Goal: Information Seeking & Learning: Find specific fact

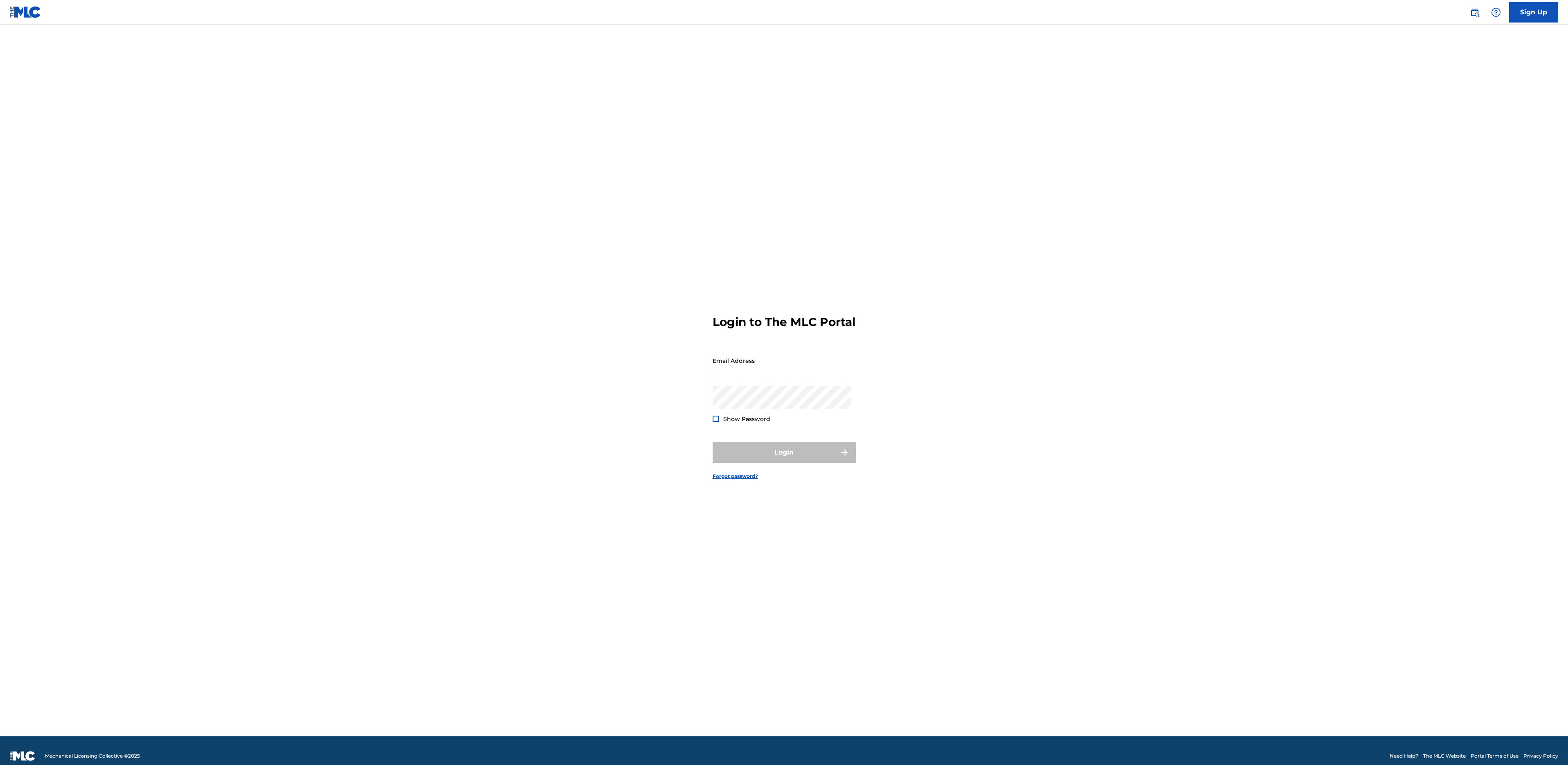
type input "e@[DOMAIN_NAME]"
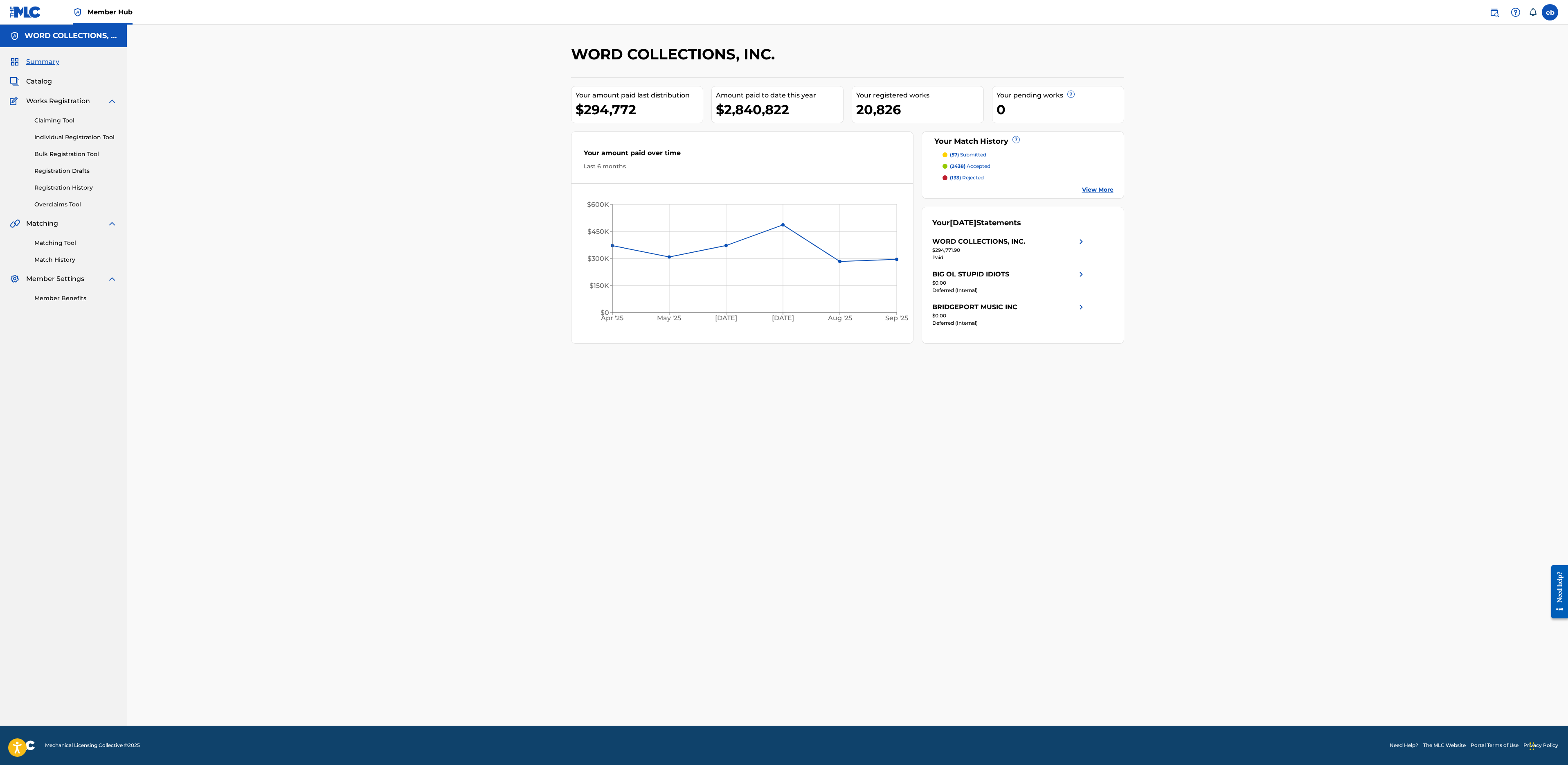
click at [57, 249] on div "Matching Tool Match History" at bounding box center [64, 246] width 107 height 35
click at [63, 244] on link "Matching Tool" at bounding box center [75, 242] width 82 height 8
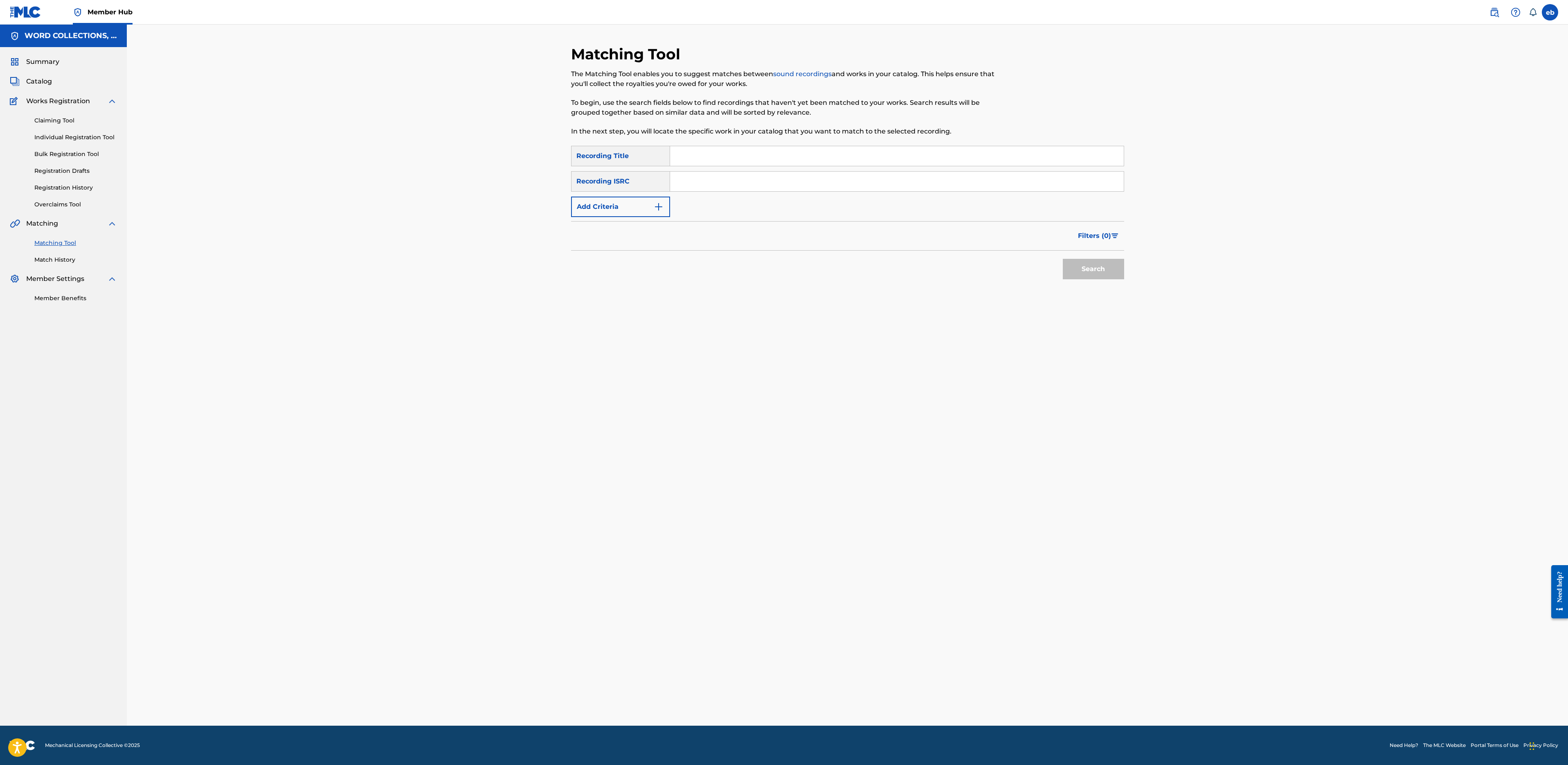
click at [705, 151] on input "Search Form" at bounding box center [897, 156] width 454 height 19
type input "Drums of Liberation"
click at [1063, 259] on button "Search" at bounding box center [1094, 269] width 61 height 20
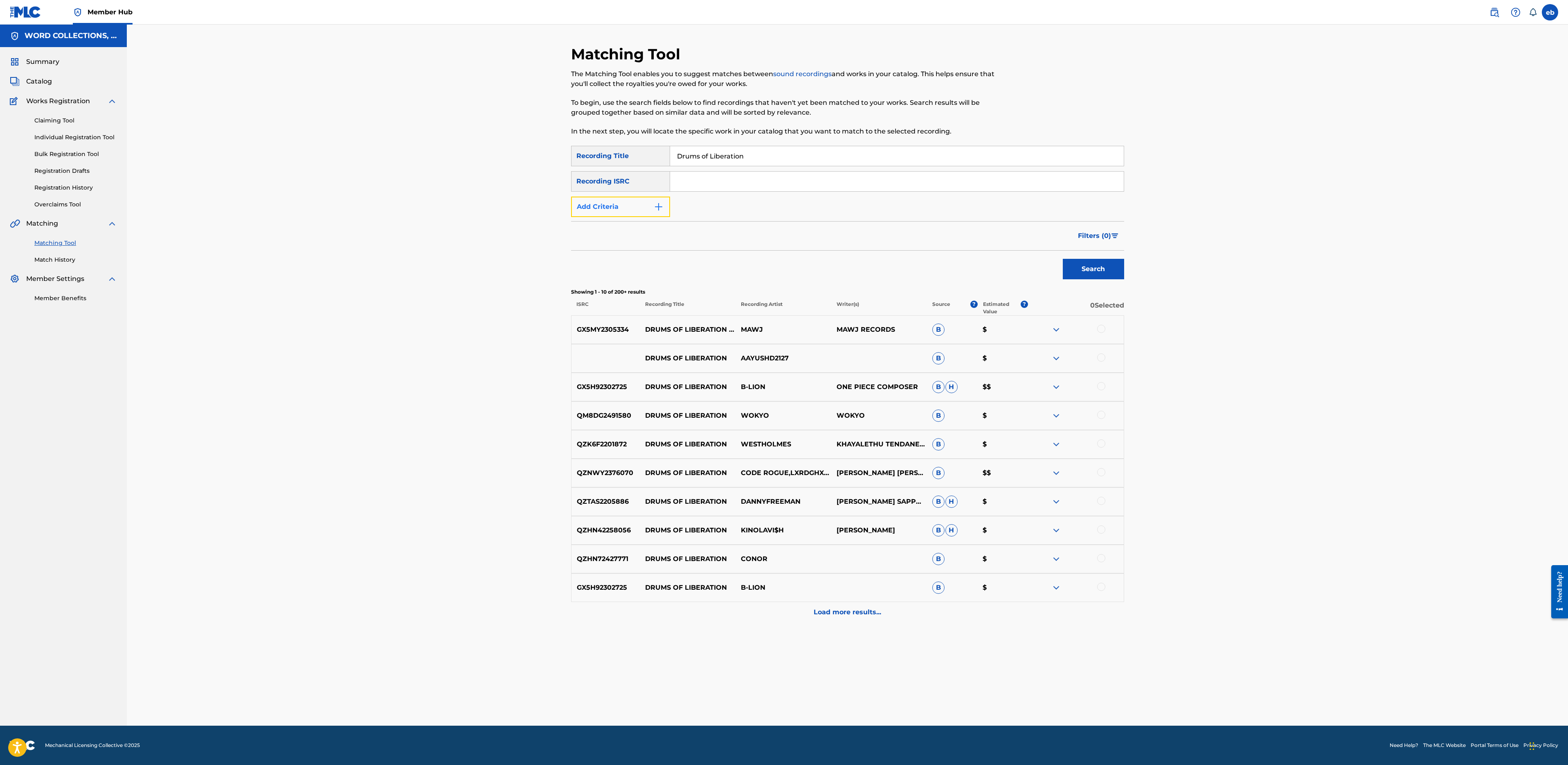
click at [630, 211] on button "Add Criteria" at bounding box center [620, 207] width 99 height 20
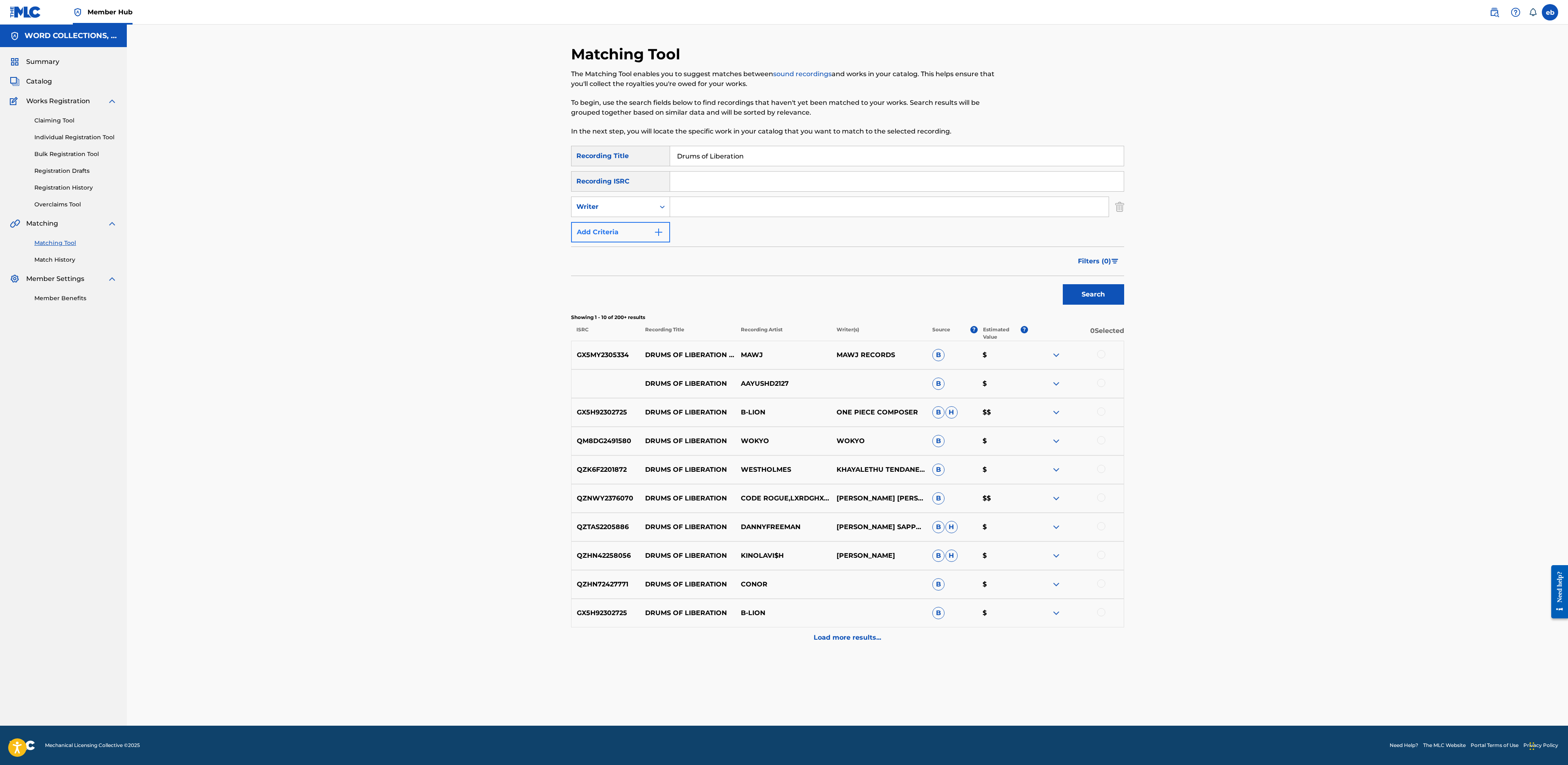
click at [630, 211] on div "Writer" at bounding box center [613, 207] width 83 height 16
click at [632, 235] on div "Recording Artist" at bounding box center [621, 227] width 98 height 20
click at [712, 201] on input "Search Form" at bounding box center [889, 206] width 438 height 19
type input "TheManBeHisLA"
click at [1063, 284] on button "Search" at bounding box center [1094, 294] width 61 height 20
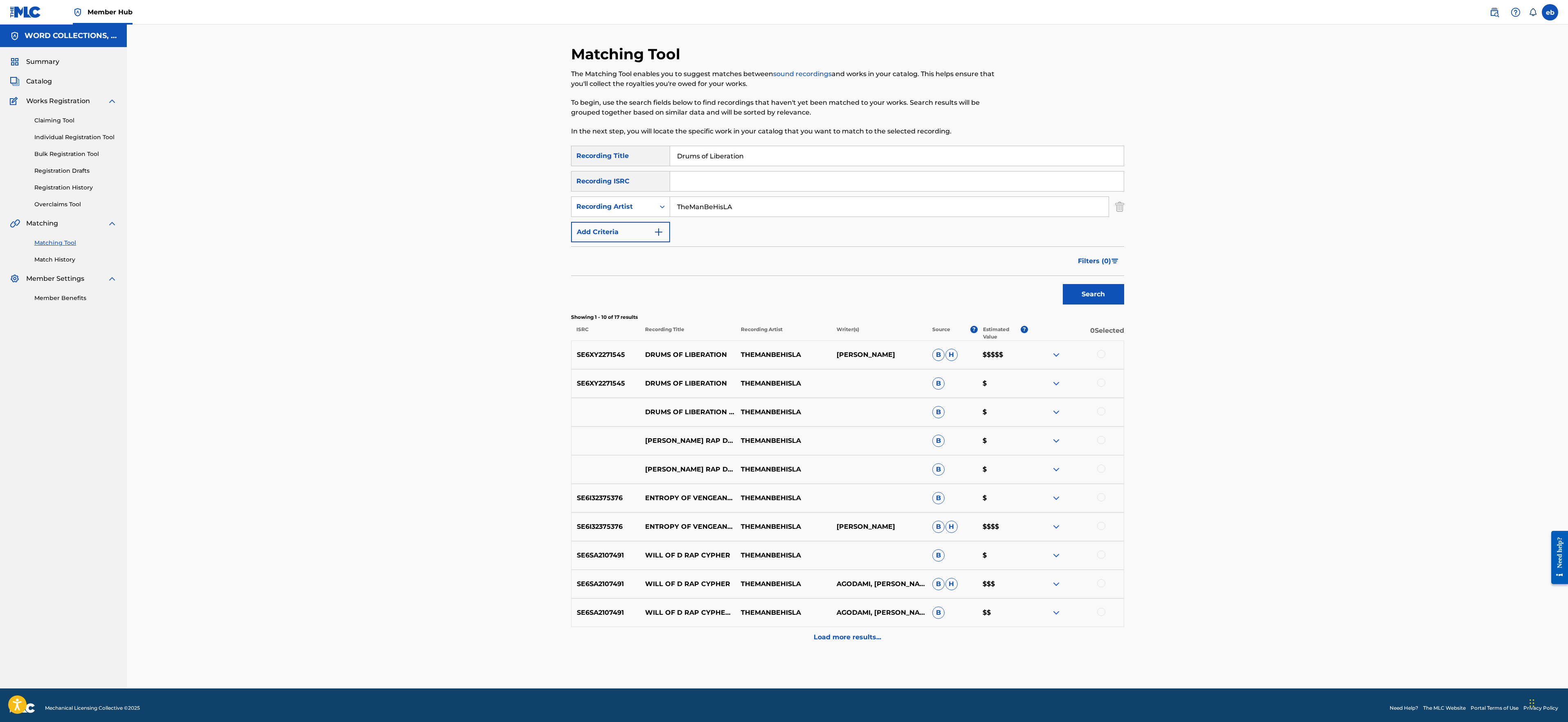
scroll to position [6, 0]
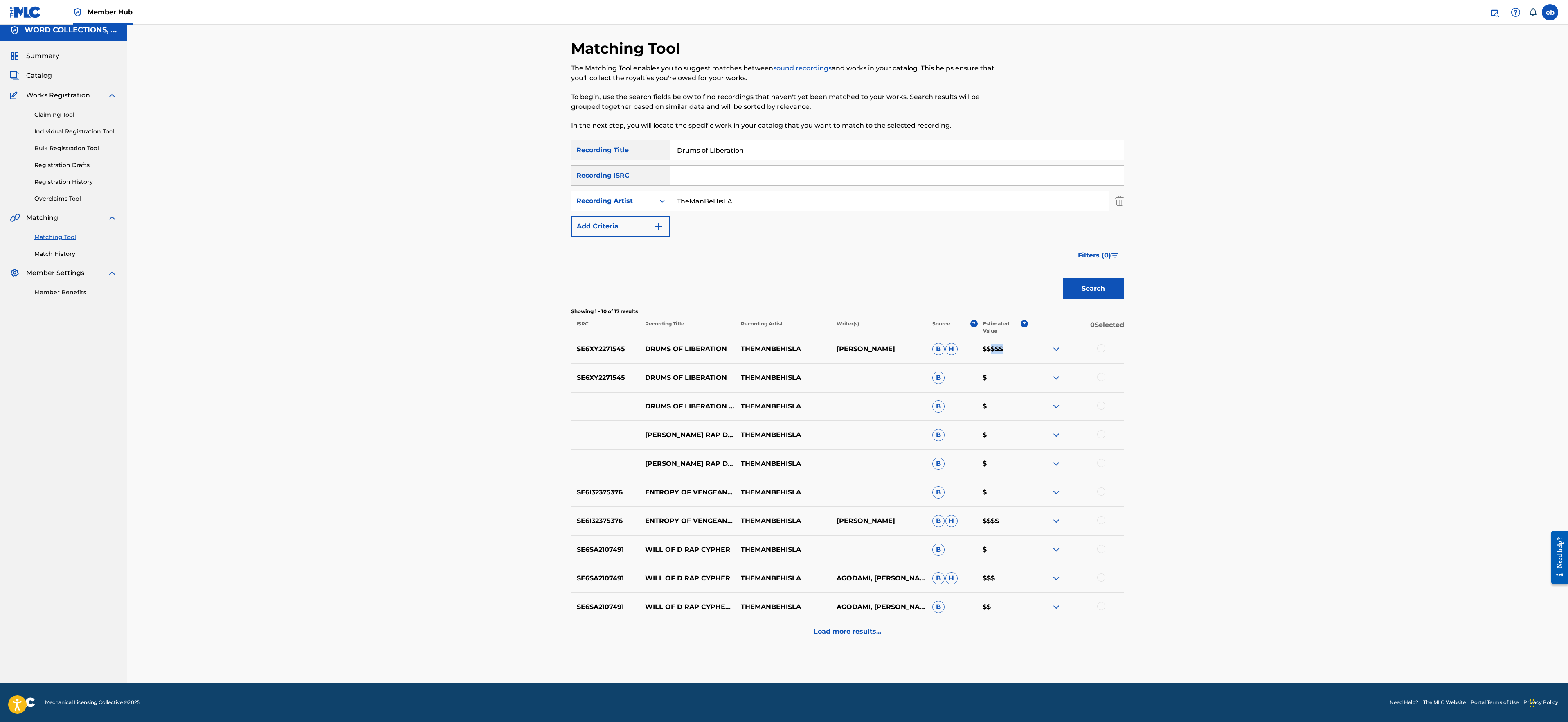
drag, startPoint x: 991, startPoint y: 349, endPoint x: 1004, endPoint y: 349, distance: 13.0
click at [1004, 349] on p "$$$$$" at bounding box center [1003, 348] width 51 height 10
click at [989, 349] on p "$$$$$" at bounding box center [1003, 348] width 51 height 10
click at [1009, 356] on div "SE6XY2271545 DRUMS OF LIBERATION THEMANBEHISLA [PERSON_NAME] B H $$$$$" at bounding box center [847, 348] width 553 height 29
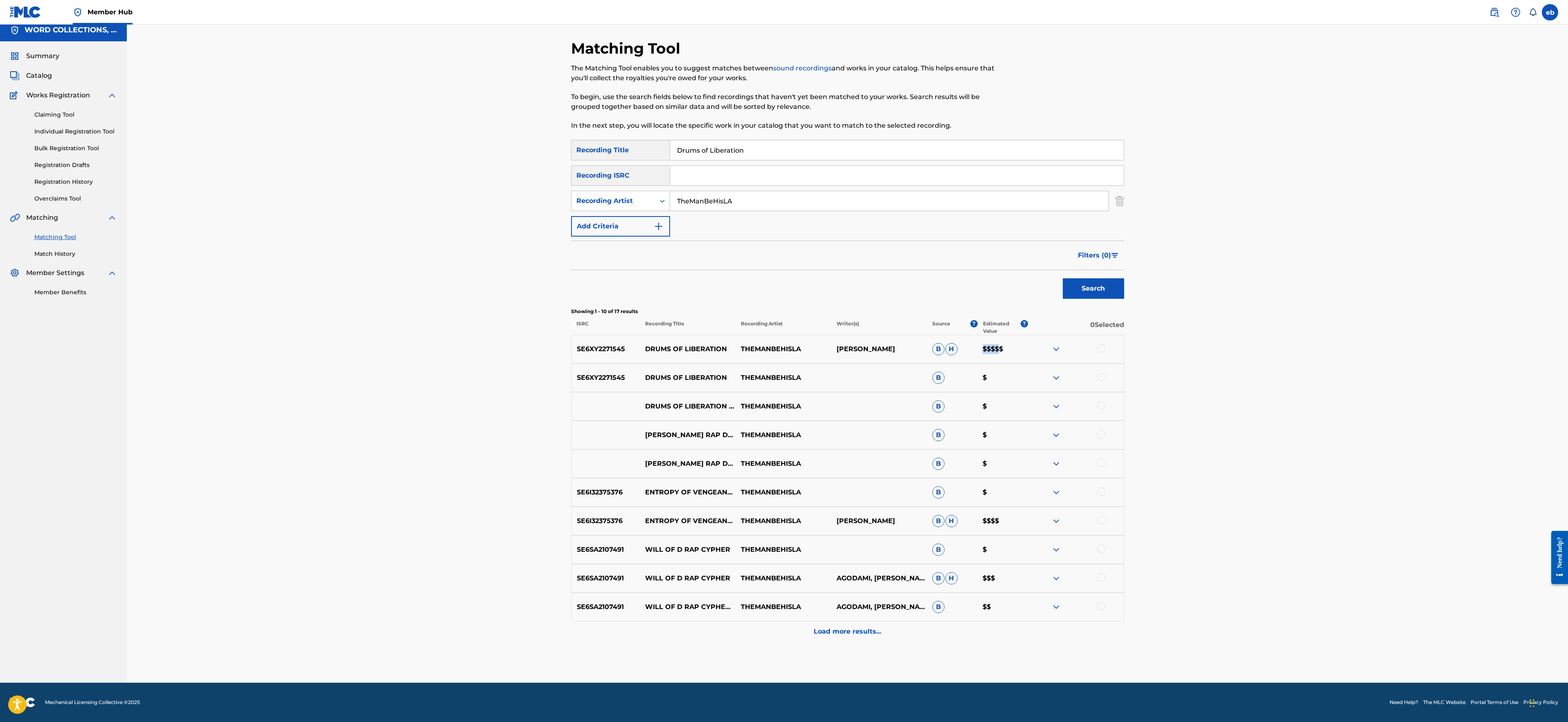
drag, startPoint x: 1001, startPoint y: 350, endPoint x: 983, endPoint y: 351, distance: 18.0
click at [983, 351] on p "$$$$$" at bounding box center [1003, 348] width 51 height 10
click at [1057, 345] on img at bounding box center [1056, 348] width 10 height 10
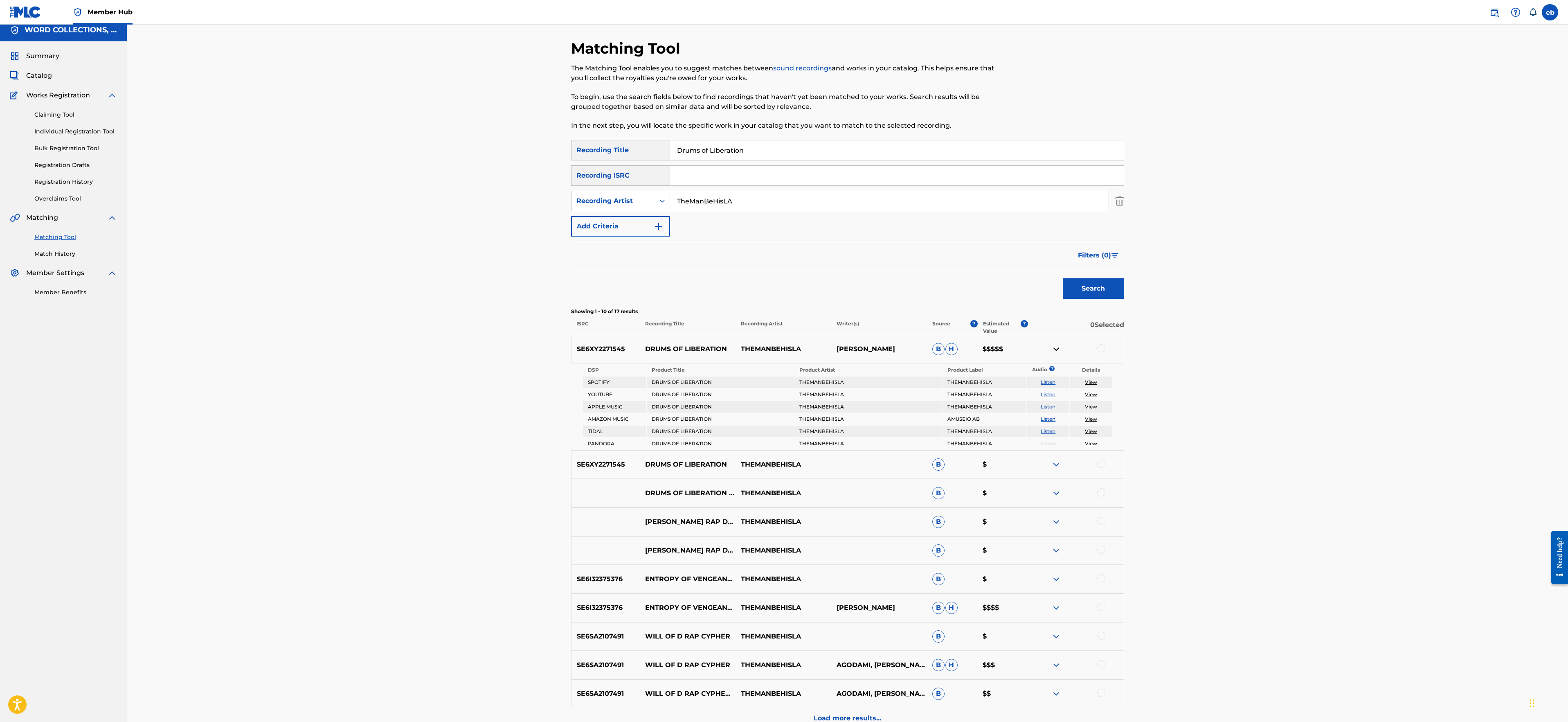
click at [601, 385] on td "SPOTIFY" at bounding box center [614, 382] width 63 height 11
click at [601, 391] on td "YOUTUBE" at bounding box center [614, 394] width 63 height 11
click at [594, 400] on table "DSP Product Title Product Artist Product Label Audio ? Details SPOTIFY DRUMS OF…" at bounding box center [847, 407] width 531 height 87
click at [602, 415] on td "AMAZON MUSIC" at bounding box center [614, 419] width 63 height 11
click at [597, 432] on td "TIDAL" at bounding box center [614, 431] width 63 height 11
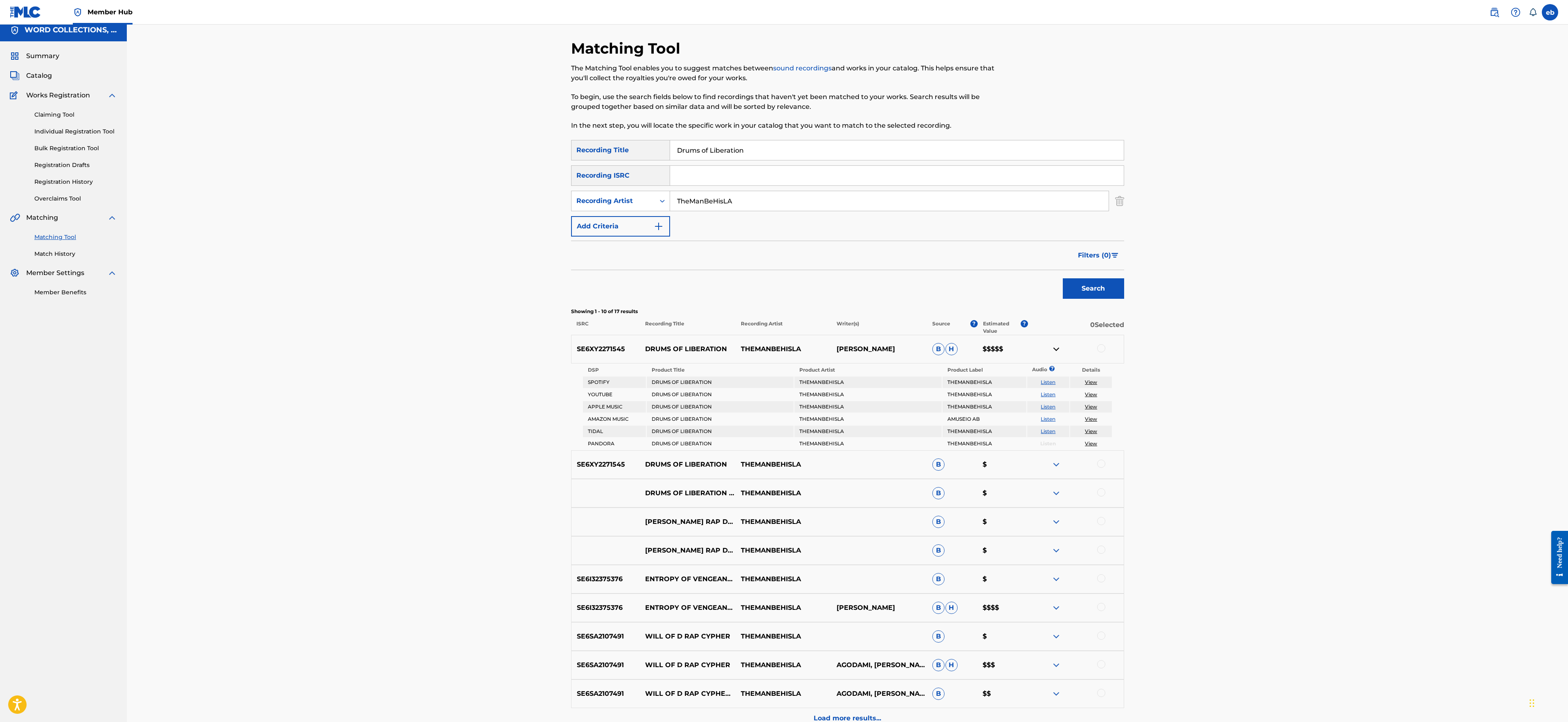
click at [598, 440] on td "PANDORA" at bounding box center [614, 443] width 63 height 11
click at [666, 372] on th "Product Title" at bounding box center [720, 370] width 146 height 11
click at [996, 348] on p "$$$$$" at bounding box center [1003, 348] width 51 height 10
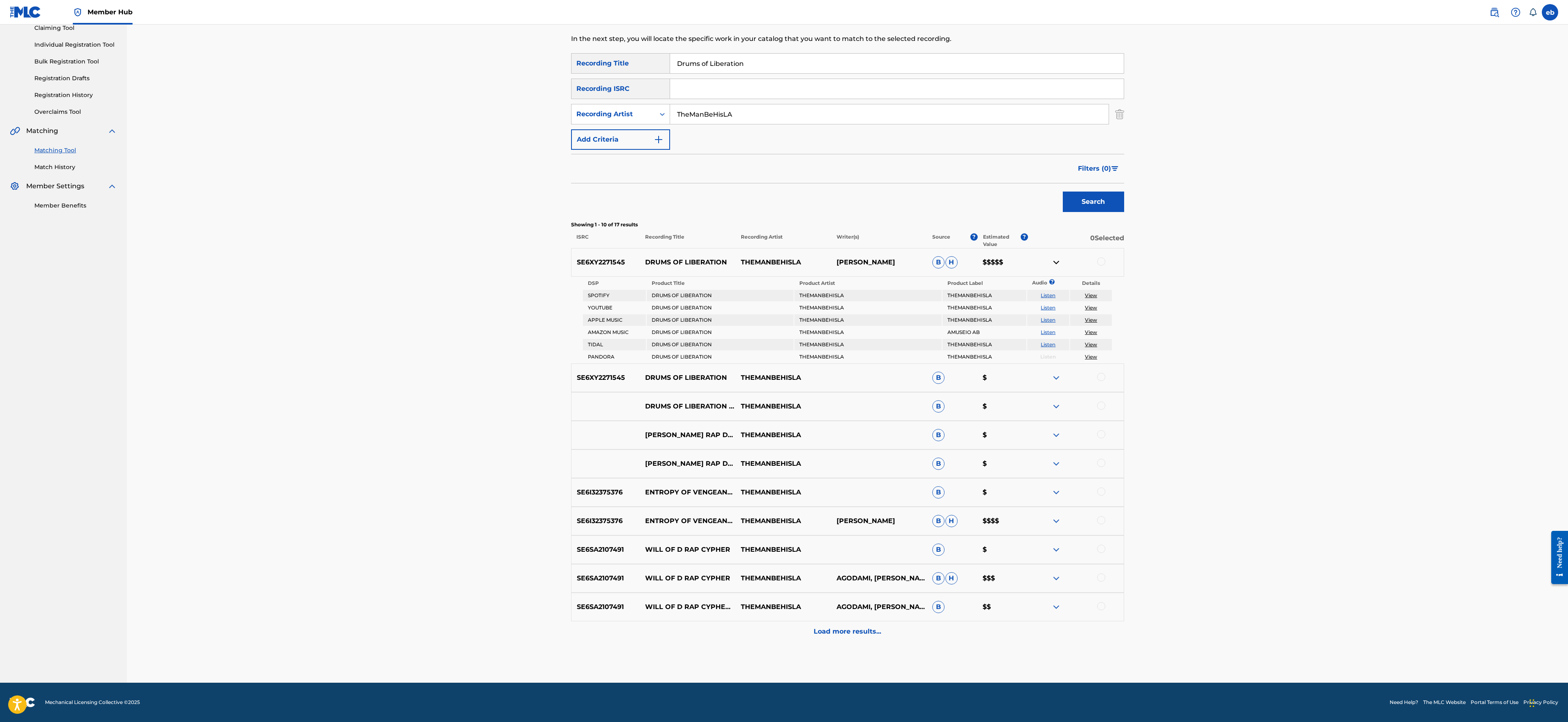
drag, startPoint x: 766, startPoint y: 67, endPoint x: 621, endPoint y: 63, distance: 145.1
click at [621, 63] on div "SearchWithCriteria2220e00c-6f6c-4e91-ac4c-da1d4d9f94f2 Recording Title Drums of…" at bounding box center [847, 63] width 553 height 20
click at [1063, 192] on button "Search" at bounding box center [1094, 202] width 61 height 20
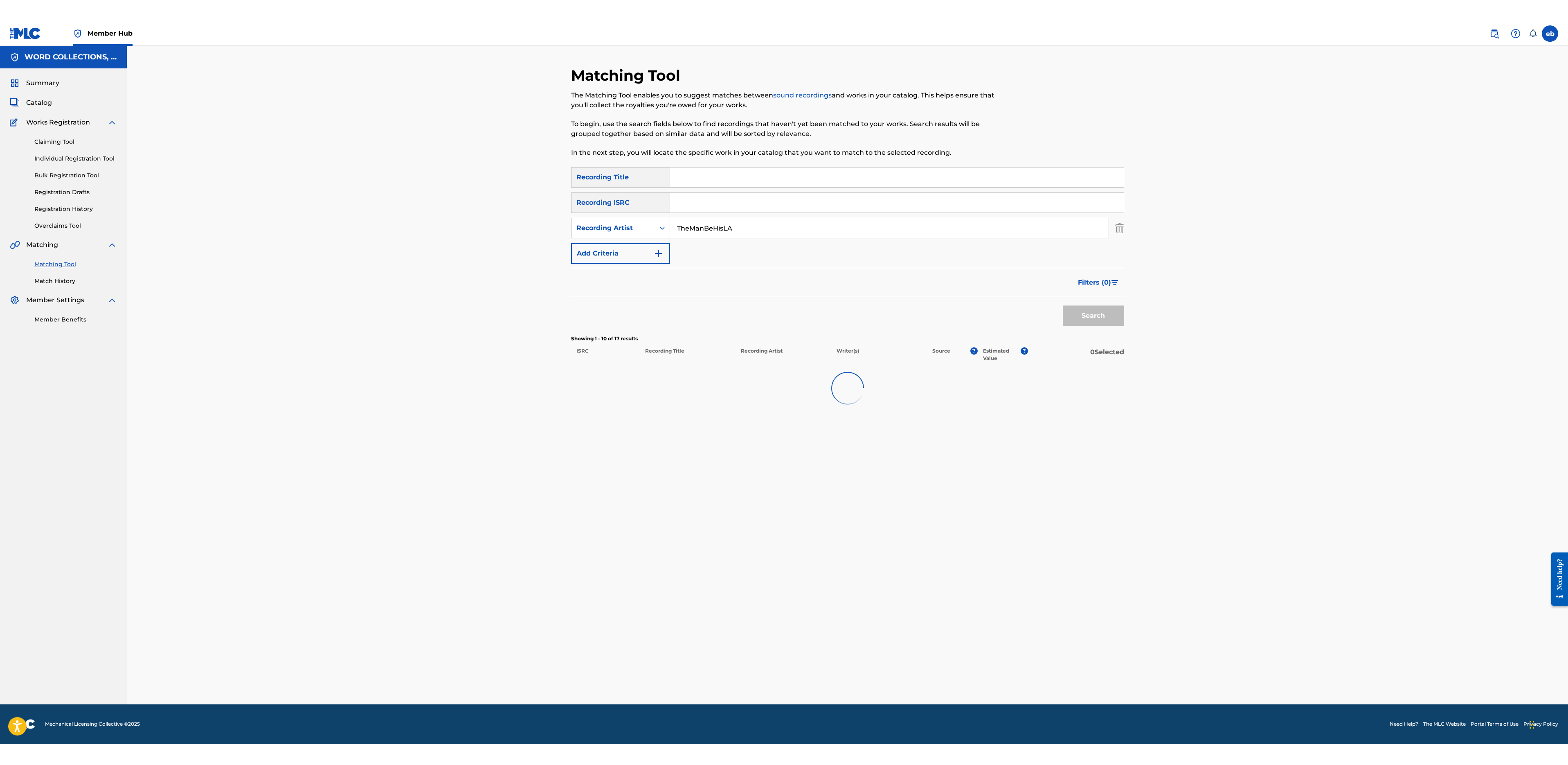
scroll to position [0, 0]
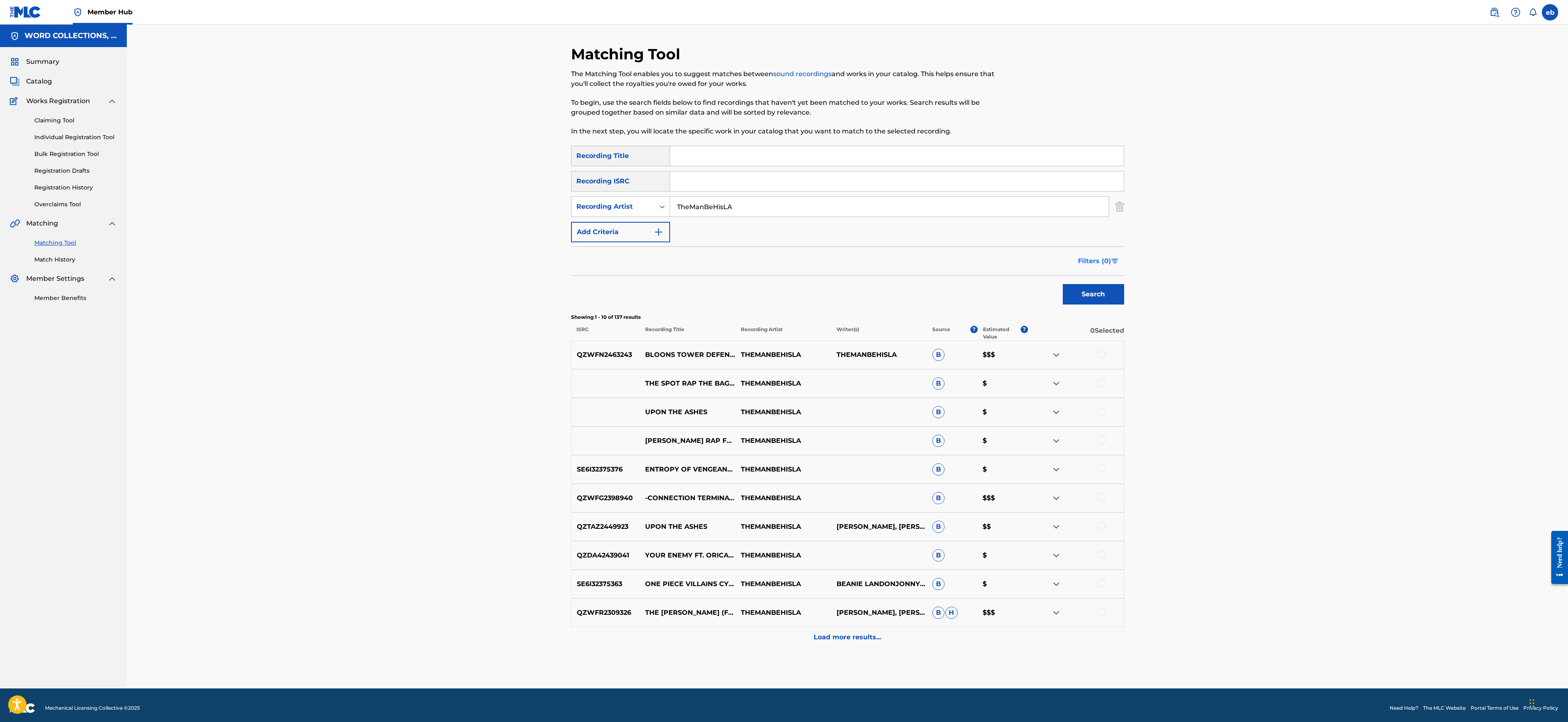
click at [1109, 265] on span "Filters ( 0 )" at bounding box center [1094, 260] width 33 height 10
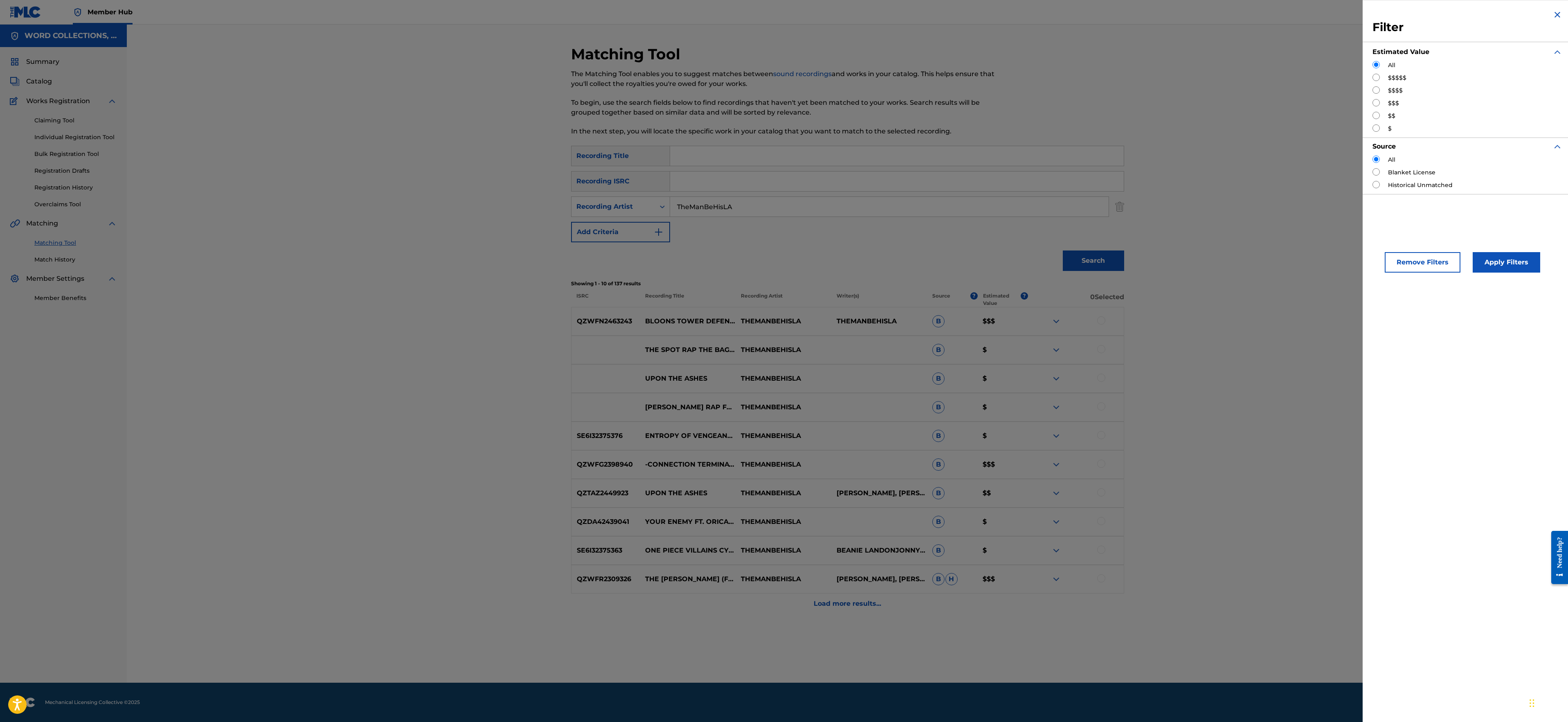
click at [1386, 74] on div "$$$$$" at bounding box center [1467, 77] width 190 height 8
click at [1375, 78] on input "Search Form" at bounding box center [1376, 77] width 7 height 7
radio input "true"
click at [1500, 263] on button "Apply Filters" at bounding box center [1506, 262] width 68 height 20
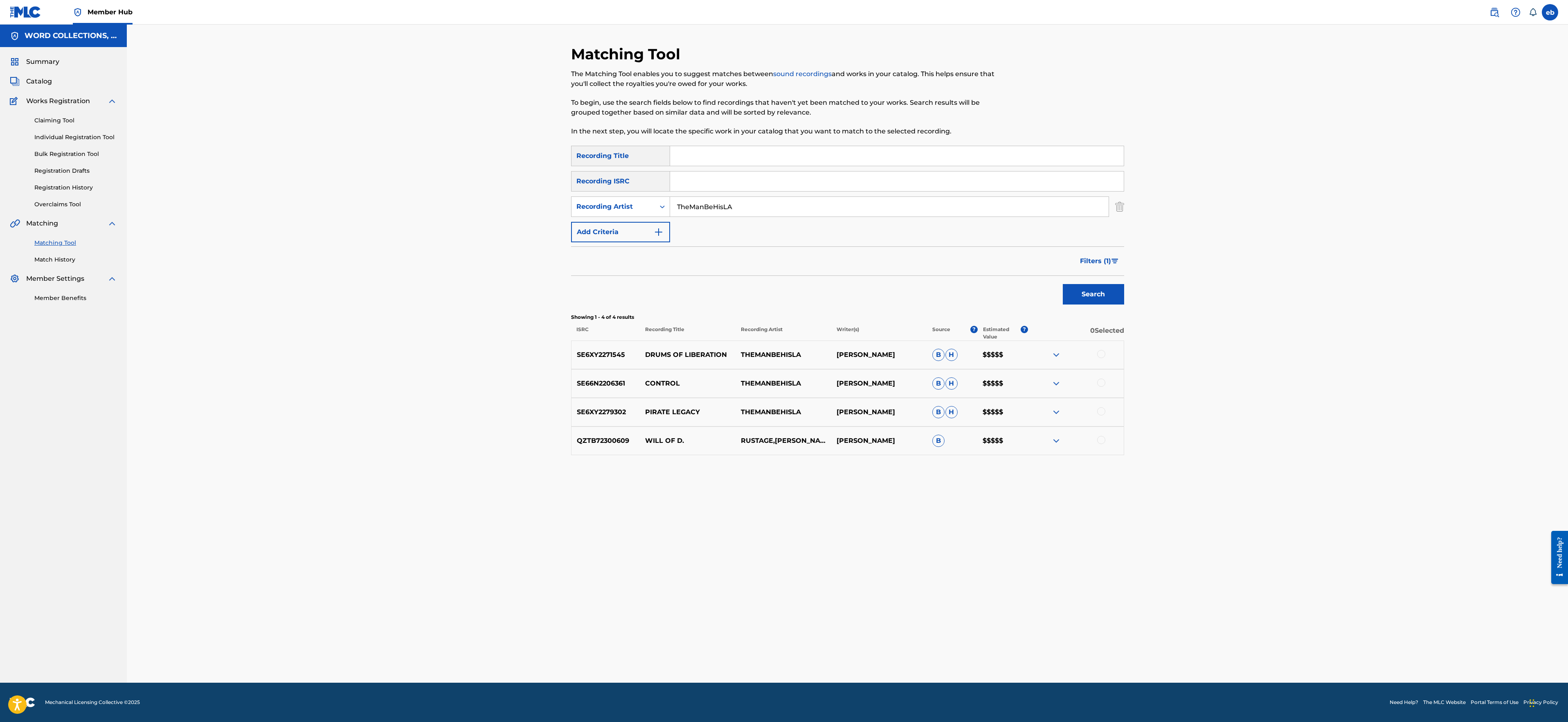
click at [1100, 355] on div at bounding box center [1101, 353] width 8 height 8
click at [1055, 384] on img at bounding box center [1056, 383] width 10 height 10
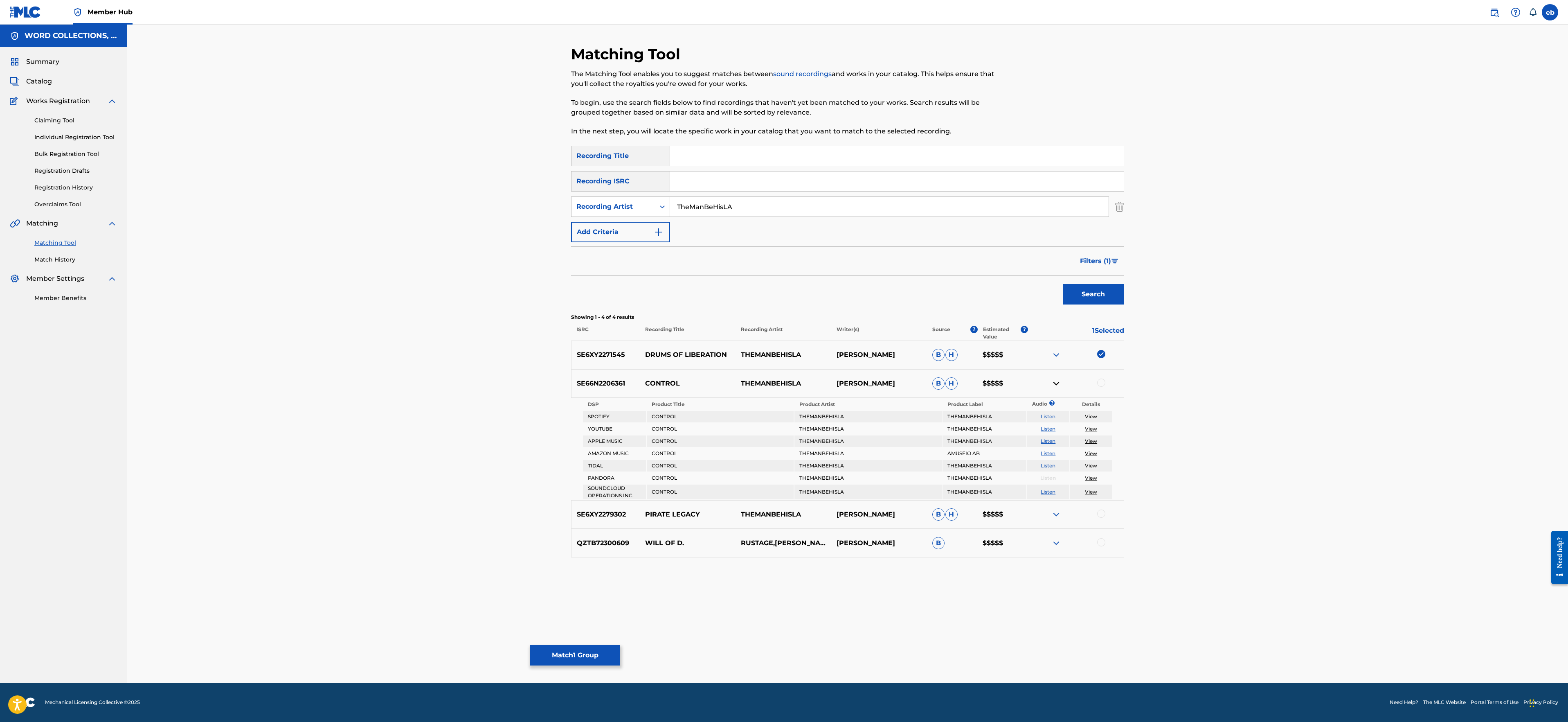
click at [1103, 355] on img at bounding box center [1101, 353] width 8 height 8
click at [1102, 353] on div at bounding box center [1101, 353] width 8 height 8
click at [1103, 386] on div at bounding box center [1075, 383] width 95 height 10
click at [1102, 379] on div at bounding box center [1101, 382] width 8 height 8
